Goal: Obtain resource: Download file/media

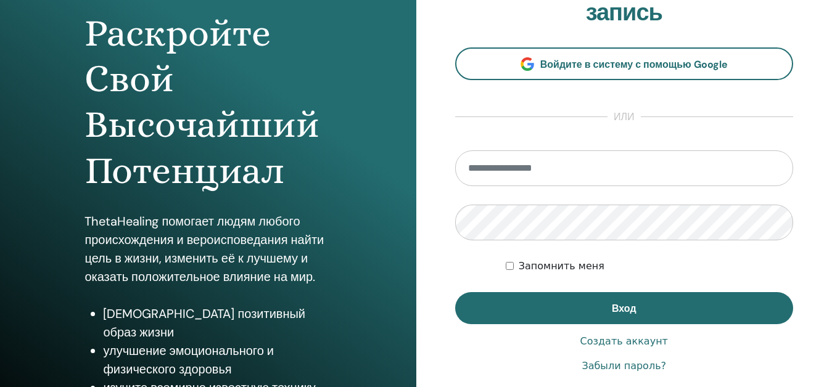
scroll to position [205, 0]
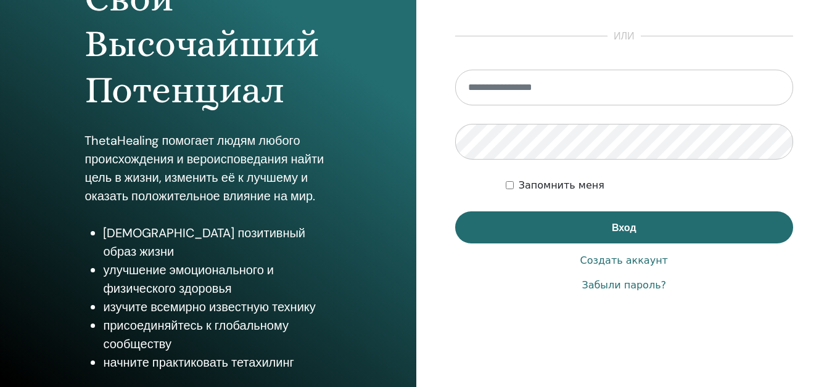
type input "**********"
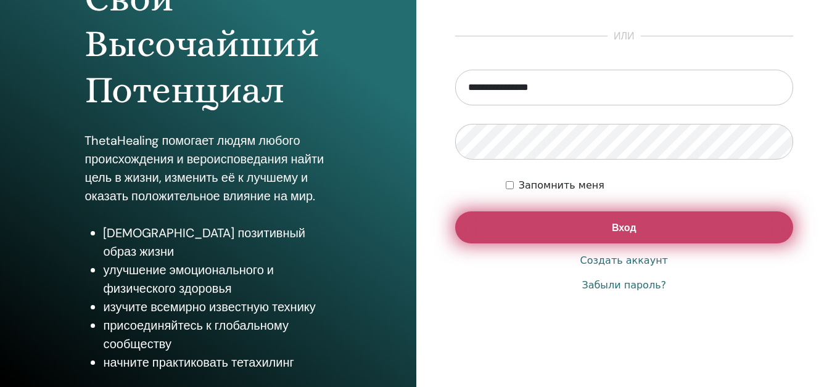
click at [589, 224] on button "Вход" at bounding box center [624, 228] width 339 height 32
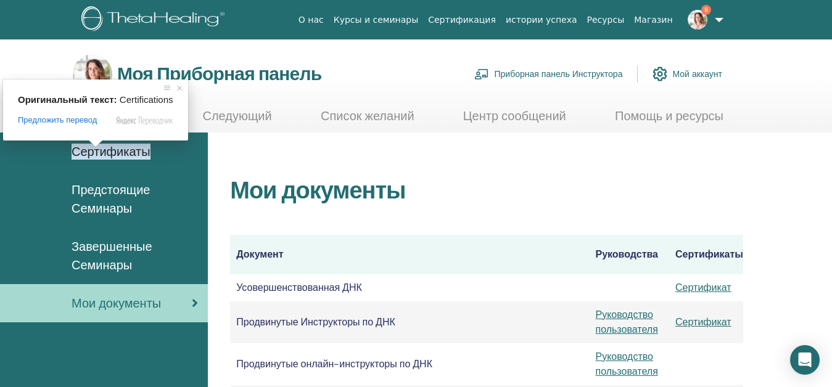
click at [119, 157] on ya-tr-span "Сертификаты" at bounding box center [111, 152] width 79 height 16
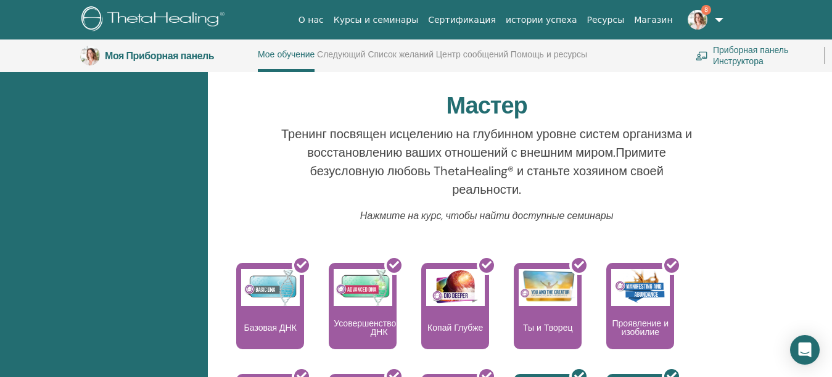
scroll to position [465, 0]
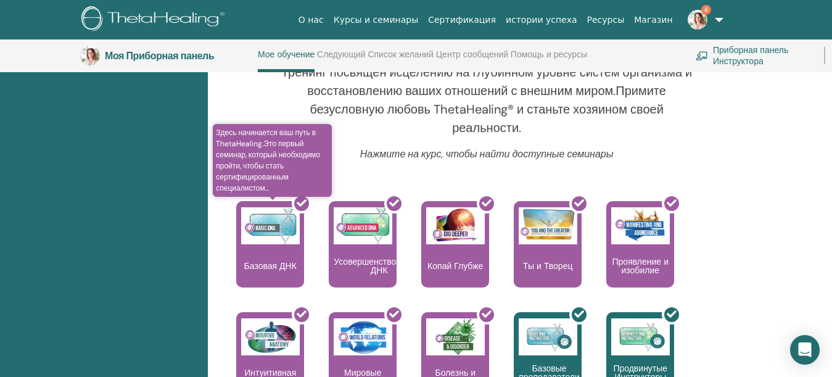
click at [281, 235] on div at bounding box center [278, 249] width 68 height 111
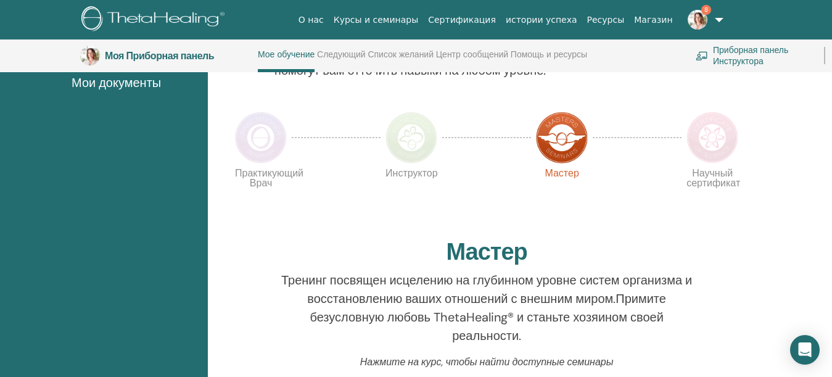
scroll to position [465, 0]
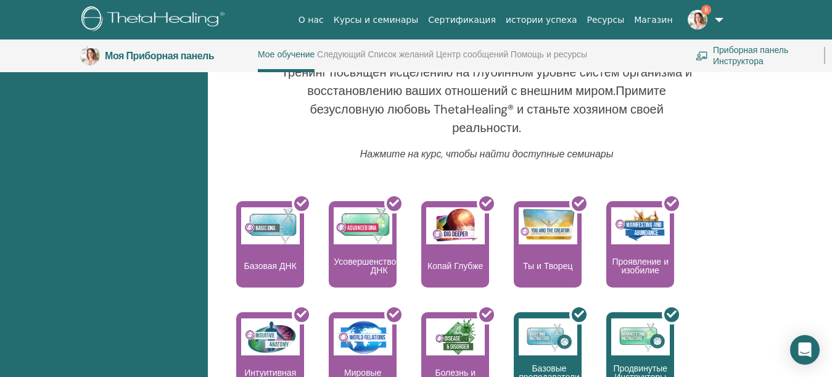
click at [750, 59] on ya-tr-span "Приборная панель Инструктора" at bounding box center [761, 55] width 96 height 22
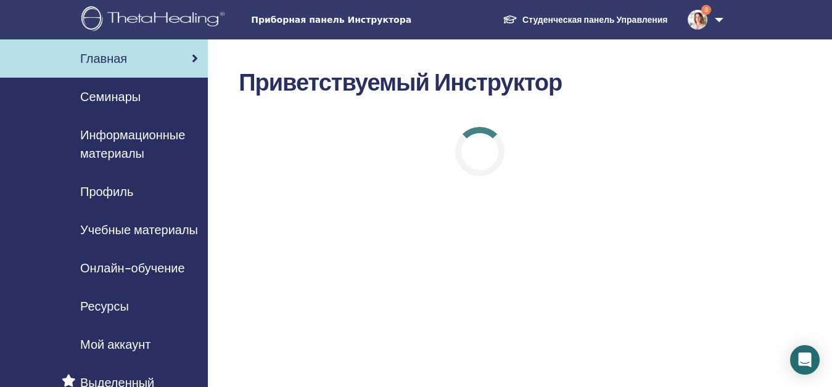
click at [114, 144] on span "Информационные материалы" at bounding box center [139, 144] width 118 height 37
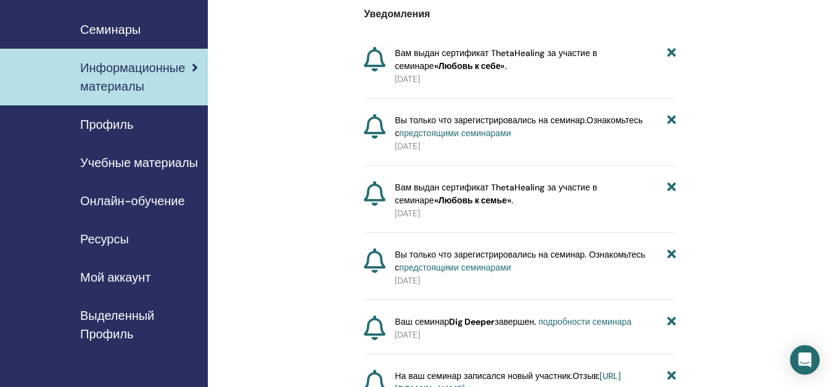
scroll to position [123, 0]
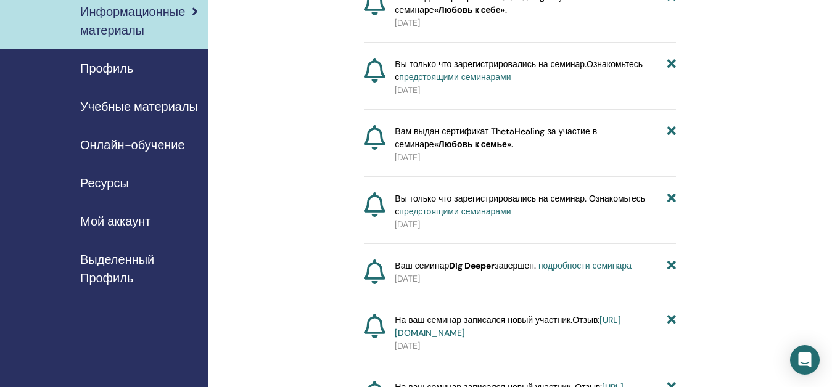
click at [98, 181] on ya-tr-span "Ресурсы" at bounding box center [104, 183] width 49 height 16
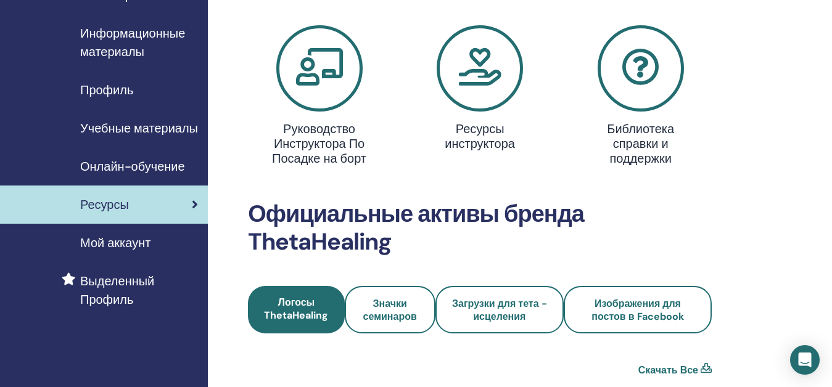
scroll to position [123, 0]
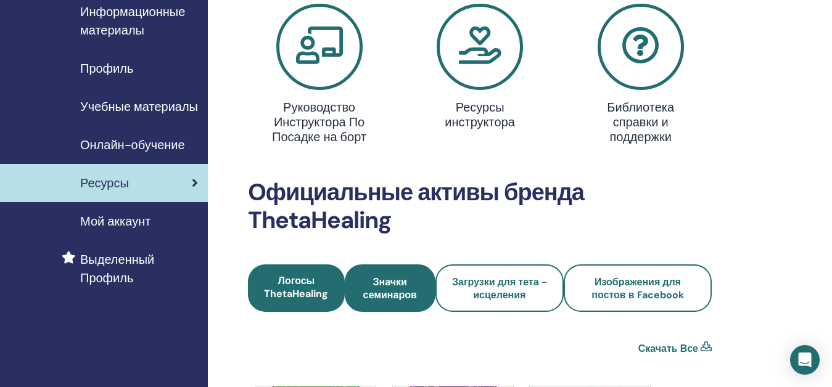
click at [389, 299] on ya-tr-span "Значки семинаров" at bounding box center [390, 289] width 54 height 26
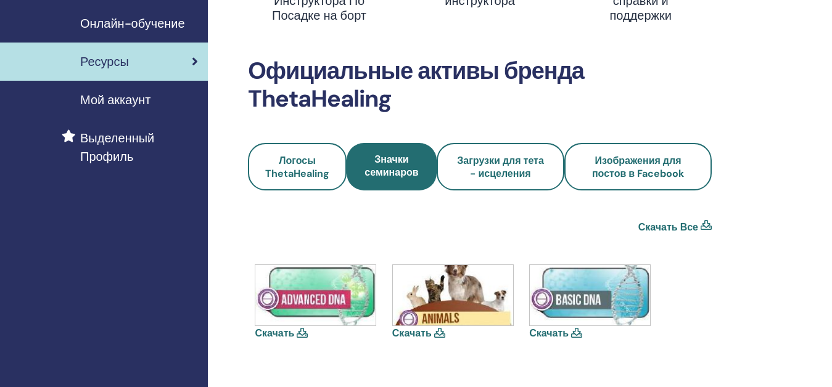
scroll to position [247, 0]
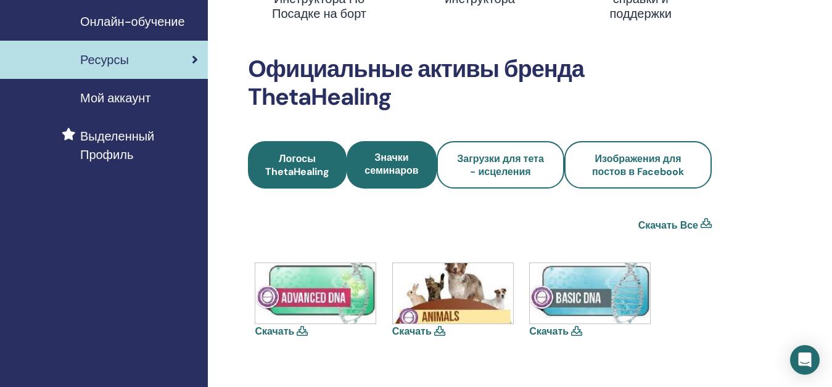
click at [301, 168] on ya-tr-span "Логосы ThetaHealing" at bounding box center [297, 165] width 64 height 26
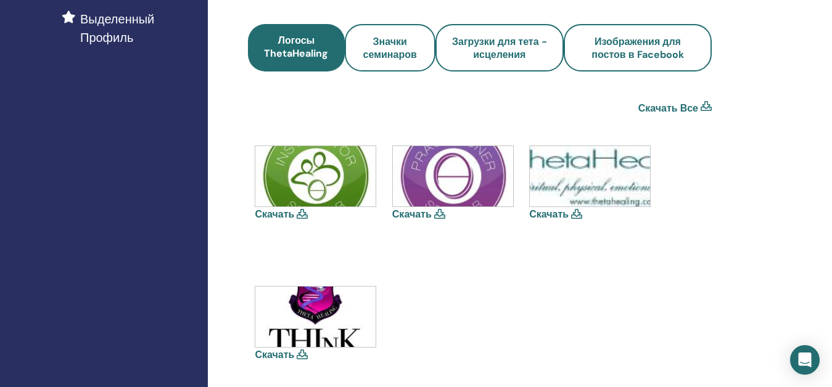
scroll to position [370, 0]
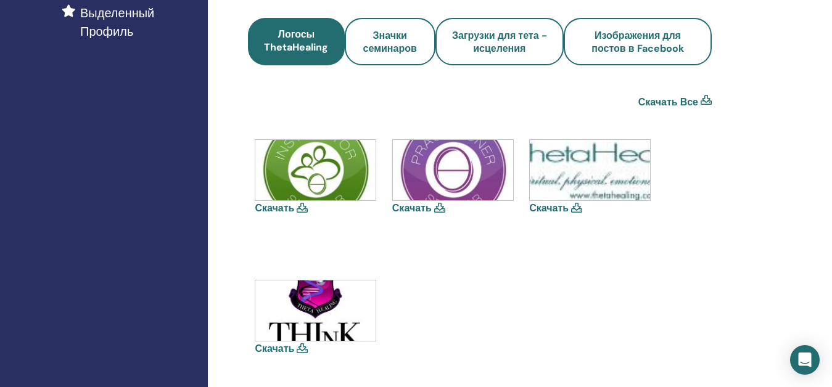
click at [468, 167] on img at bounding box center [453, 170] width 120 height 60
click at [468, 172] on img at bounding box center [453, 170] width 120 height 60
click at [473, 174] on img at bounding box center [453, 170] width 120 height 60
click at [415, 210] on ya-tr-span "Скачать" at bounding box center [411, 208] width 39 height 13
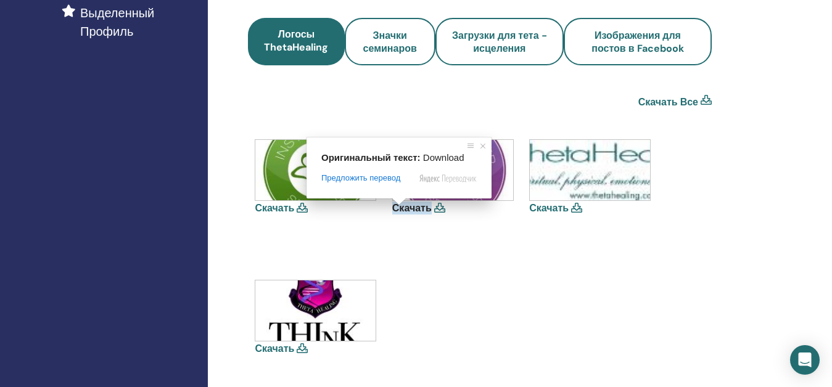
click at [424, 211] on ya-tr-span "Скачать" at bounding box center [411, 208] width 39 height 13
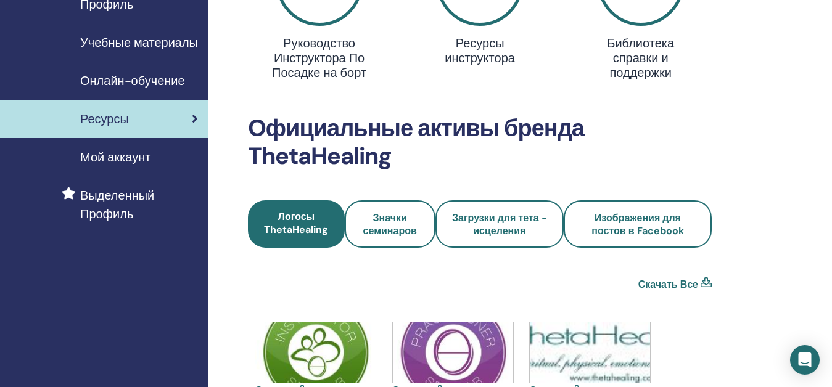
scroll to position [185, 0]
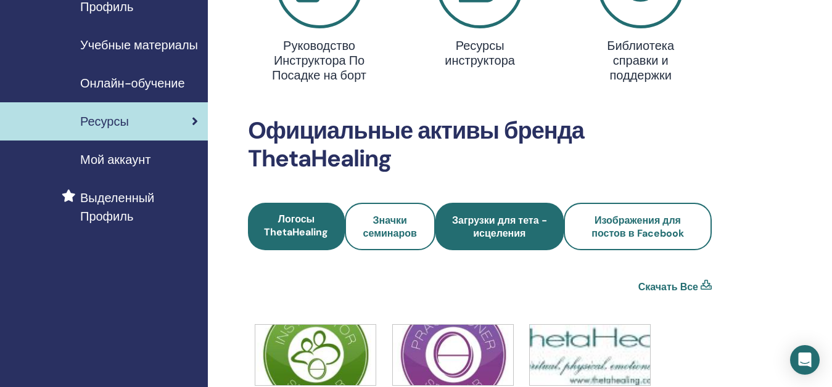
click at [486, 234] on ya-tr-span "Загрузки для тета - исцеления" at bounding box center [499, 227] width 95 height 26
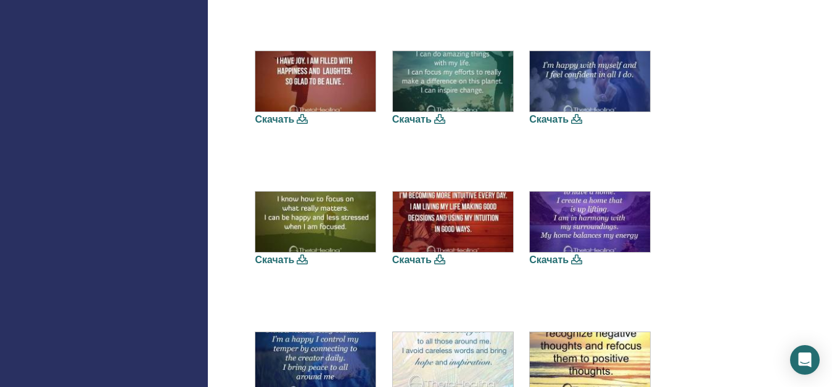
scroll to position [308, 0]
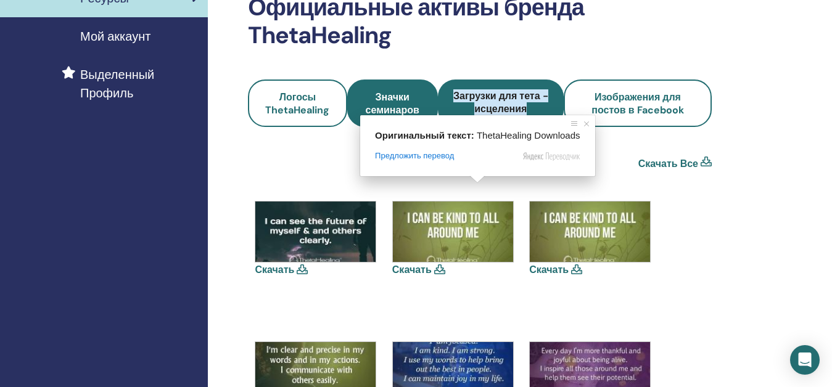
click at [407, 94] on ya-tr-span "Значки семинаров" at bounding box center [393, 104] width 54 height 26
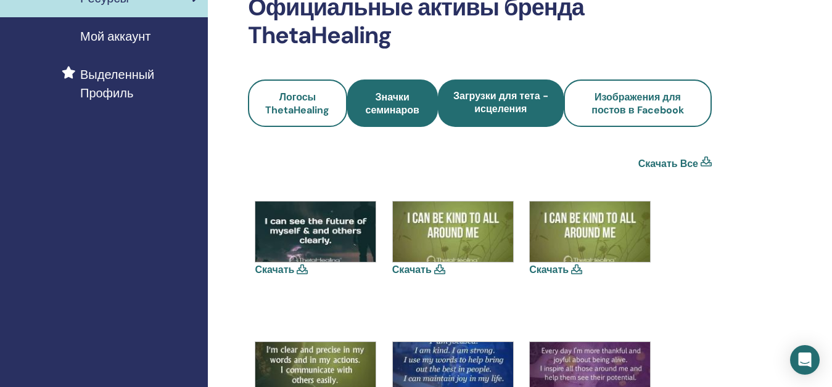
click at [400, 100] on ya-tr-span "Значки семинаров" at bounding box center [393, 104] width 54 height 26
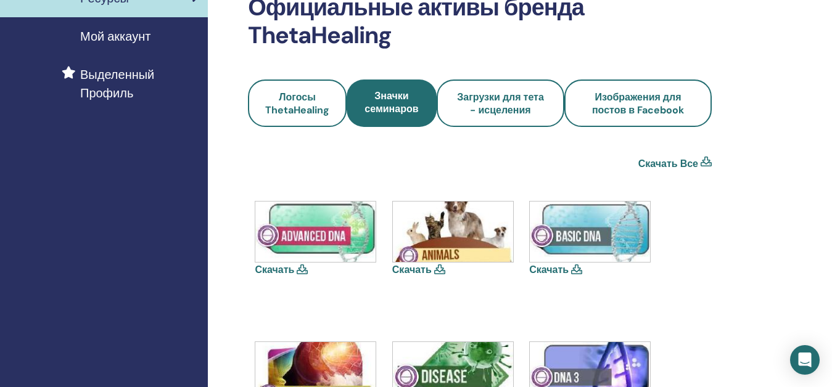
scroll to position [370, 0]
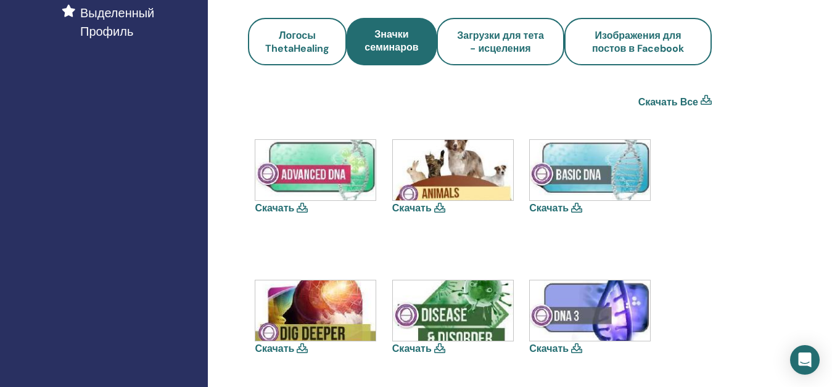
click at [558, 204] on link "Скачать" at bounding box center [548, 208] width 39 height 13
click at [571, 209] on icon at bounding box center [576, 208] width 11 height 10
click at [553, 209] on link "Скачать" at bounding box center [548, 208] width 39 height 13
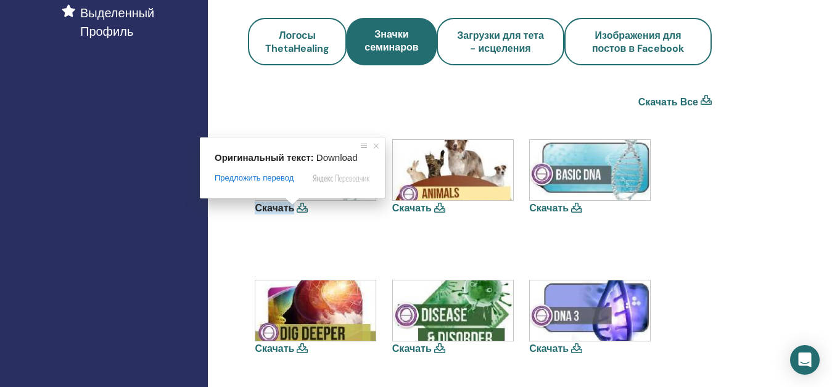
click at [282, 205] on ya-tr-span "Скачать" at bounding box center [274, 208] width 39 height 13
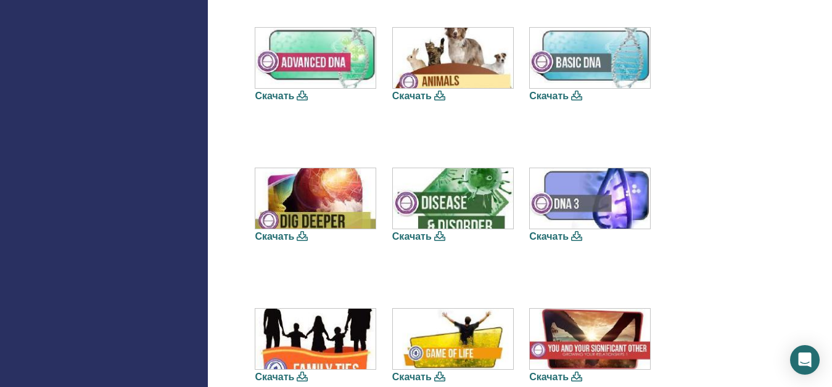
scroll to position [494, 0]
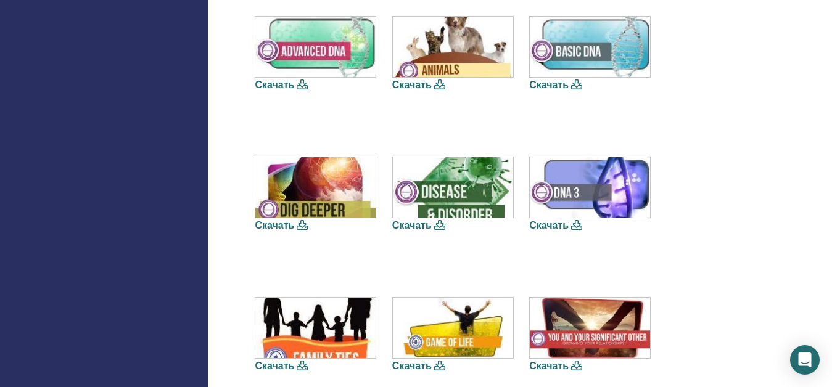
click at [271, 225] on link "Скачать" at bounding box center [274, 225] width 39 height 13
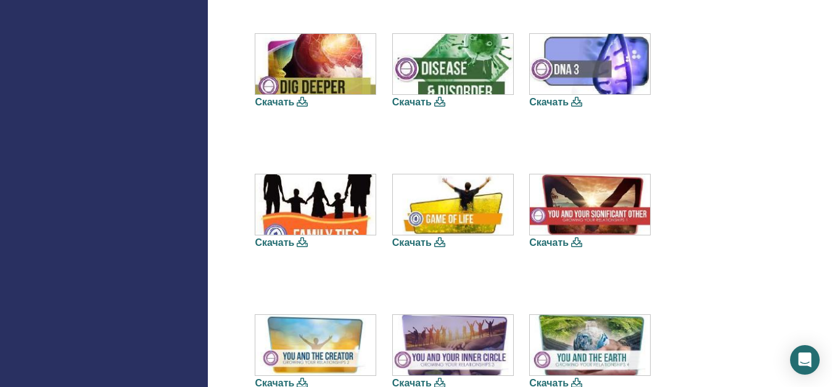
scroll to position [679, 0]
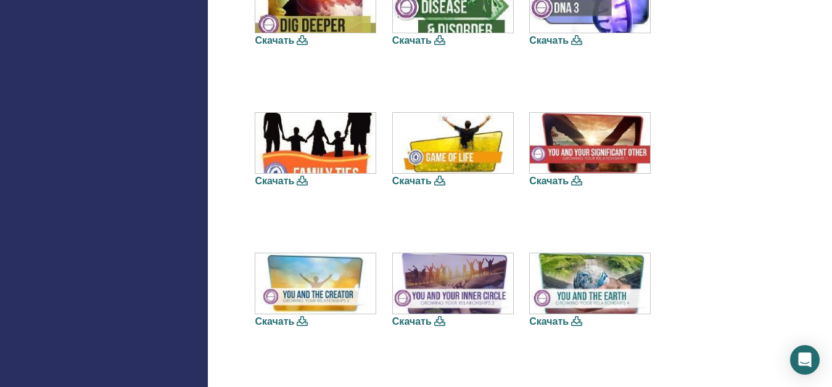
click at [268, 322] on ya-tr-span "Скачать" at bounding box center [274, 321] width 39 height 13
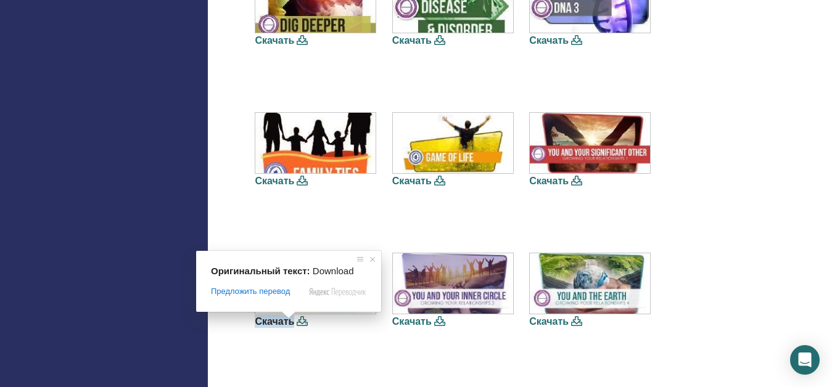
click at [282, 319] on span at bounding box center [289, 315] width 16 height 7
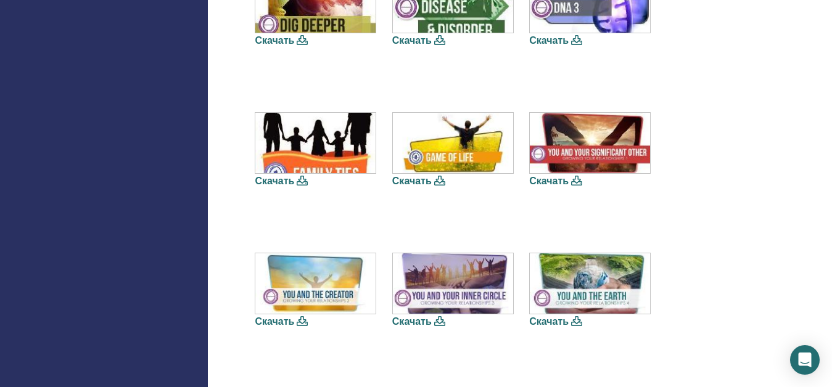
click at [278, 323] on ya-tr-span "Скачать" at bounding box center [274, 321] width 39 height 13
click at [307, 270] on img at bounding box center [315, 284] width 120 height 60
click at [281, 321] on ya-tr-span "Скачать" at bounding box center [274, 321] width 39 height 13
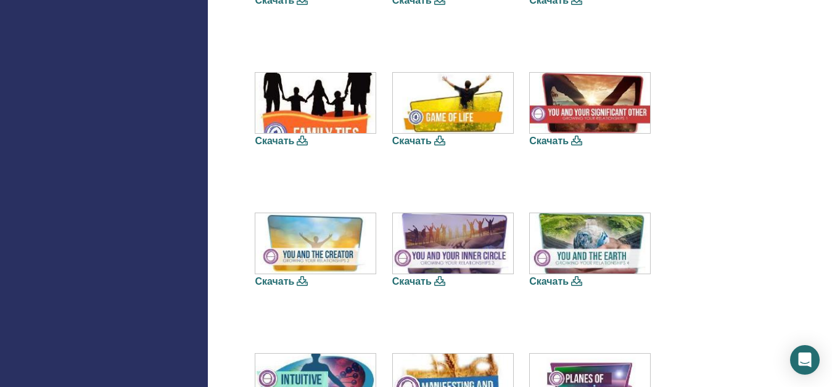
scroll to position [740, 0]
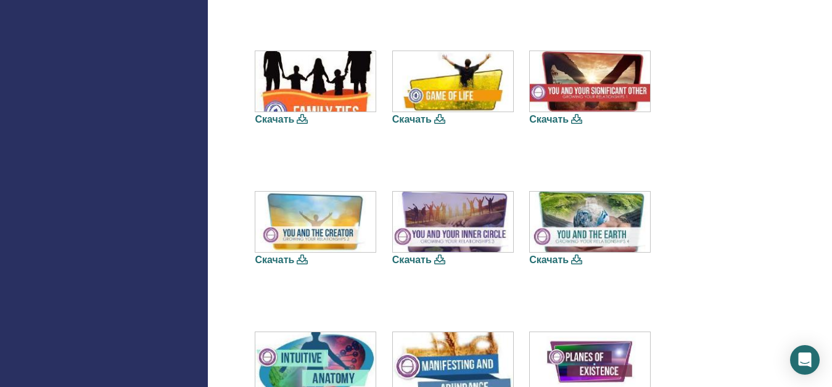
click at [269, 261] on ya-tr-span "Скачать" at bounding box center [274, 260] width 39 height 13
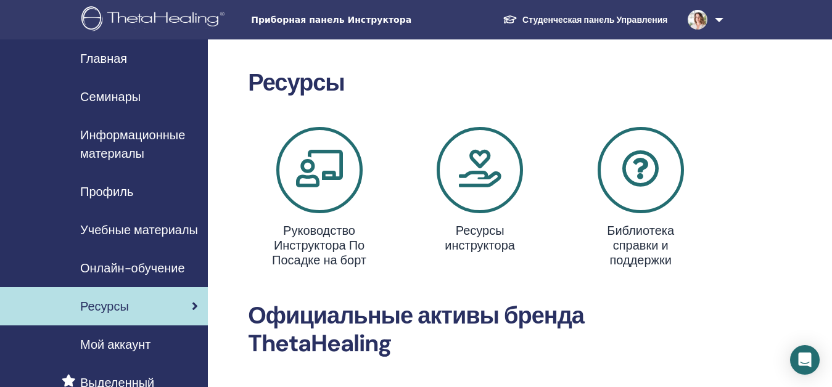
click at [491, 148] on icon at bounding box center [480, 170] width 86 height 86
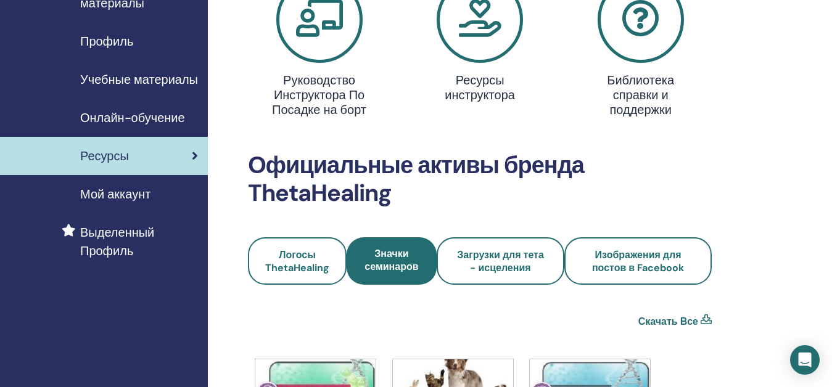
scroll to position [185, 0]
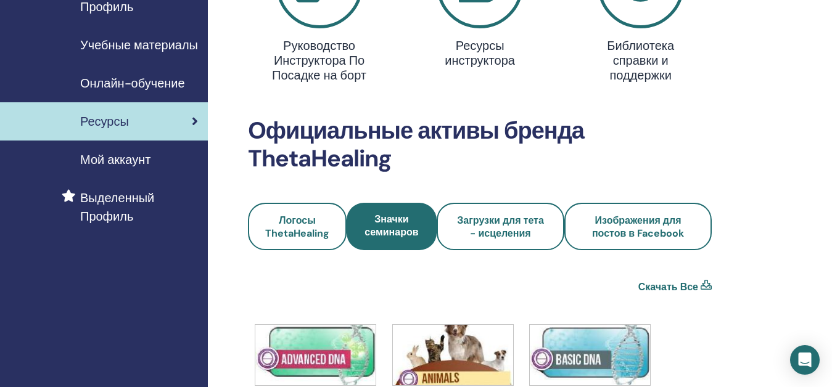
click at [151, 157] on ya-tr-span "Мой аккаунт" at bounding box center [115, 160] width 70 height 16
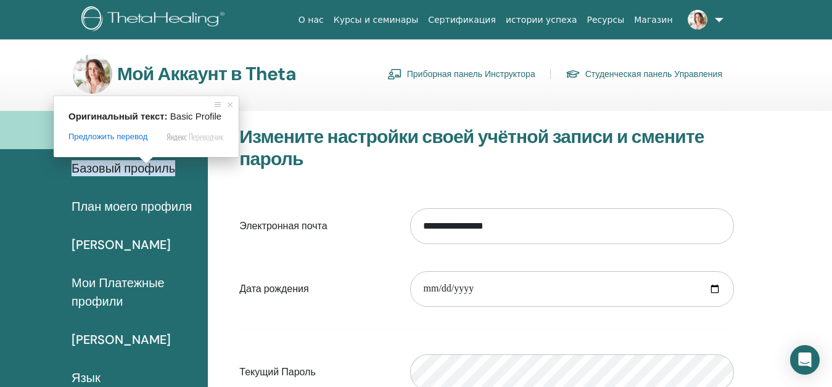
click at [130, 173] on ya-tr-span "Базовый профиль" at bounding box center [124, 168] width 104 height 16
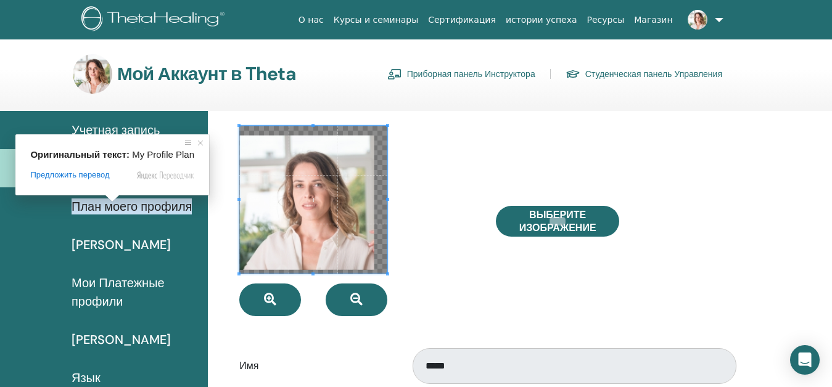
click at [111, 205] on ya-tr-span "План моего профиля" at bounding box center [132, 207] width 120 height 16
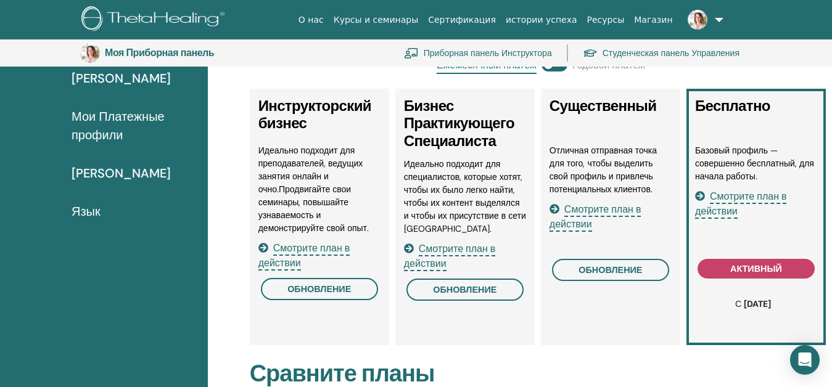
scroll to position [89, 0]
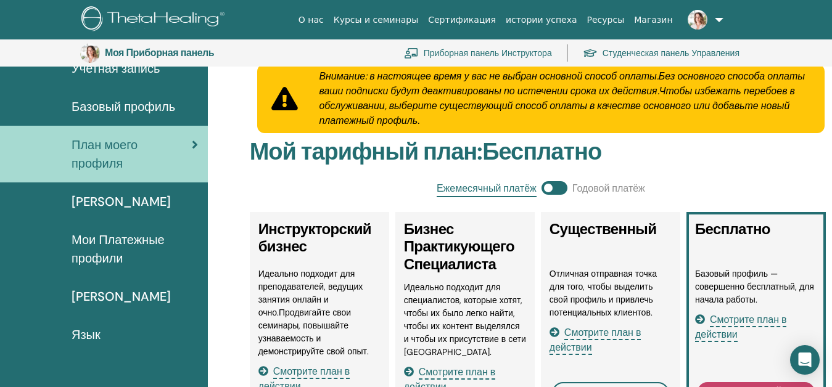
click at [111, 106] on ya-tr-span "Базовый профиль" at bounding box center [124, 107] width 104 height 16
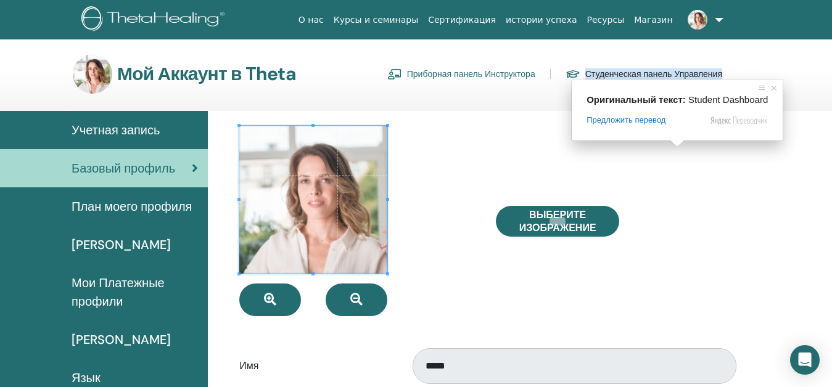
click at [110, 137] on ya-tr-span "Учетная запись" at bounding box center [116, 130] width 88 height 16
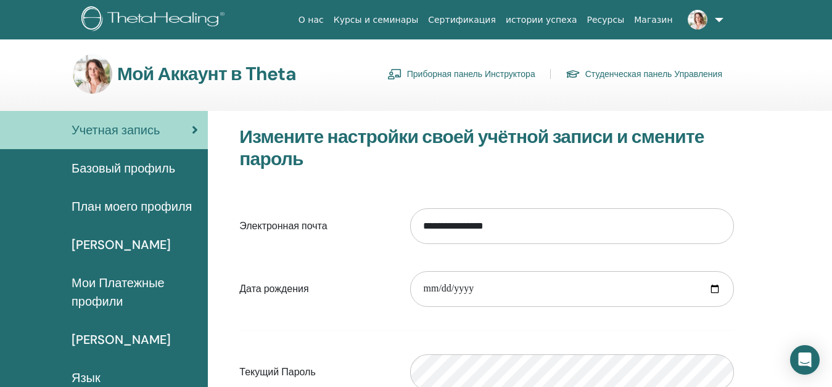
click at [619, 72] on ya-tr-span "Студенческая панель Управления" at bounding box center [654, 73] width 137 height 11
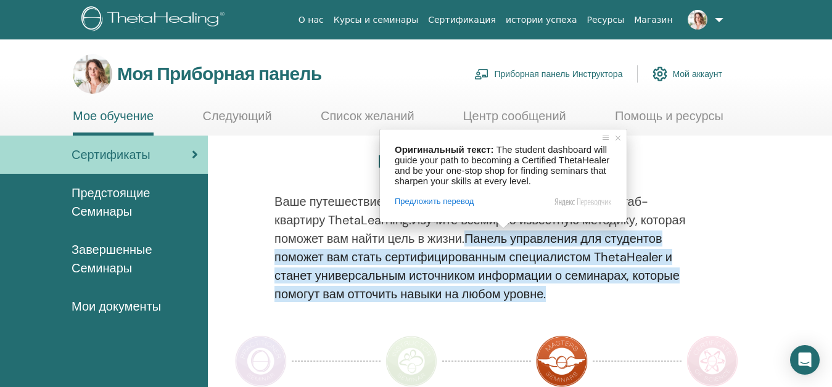
click at [127, 302] on ya-tr-span "Мои документы" at bounding box center [116, 307] width 89 height 16
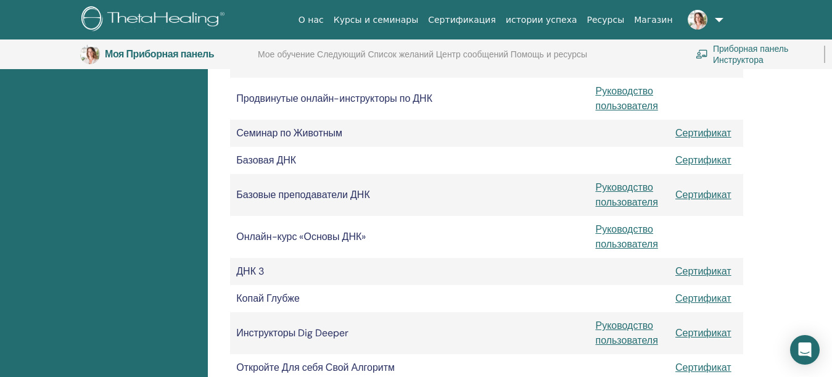
scroll to position [276, 0]
